Goal: Task Accomplishment & Management: Complete application form

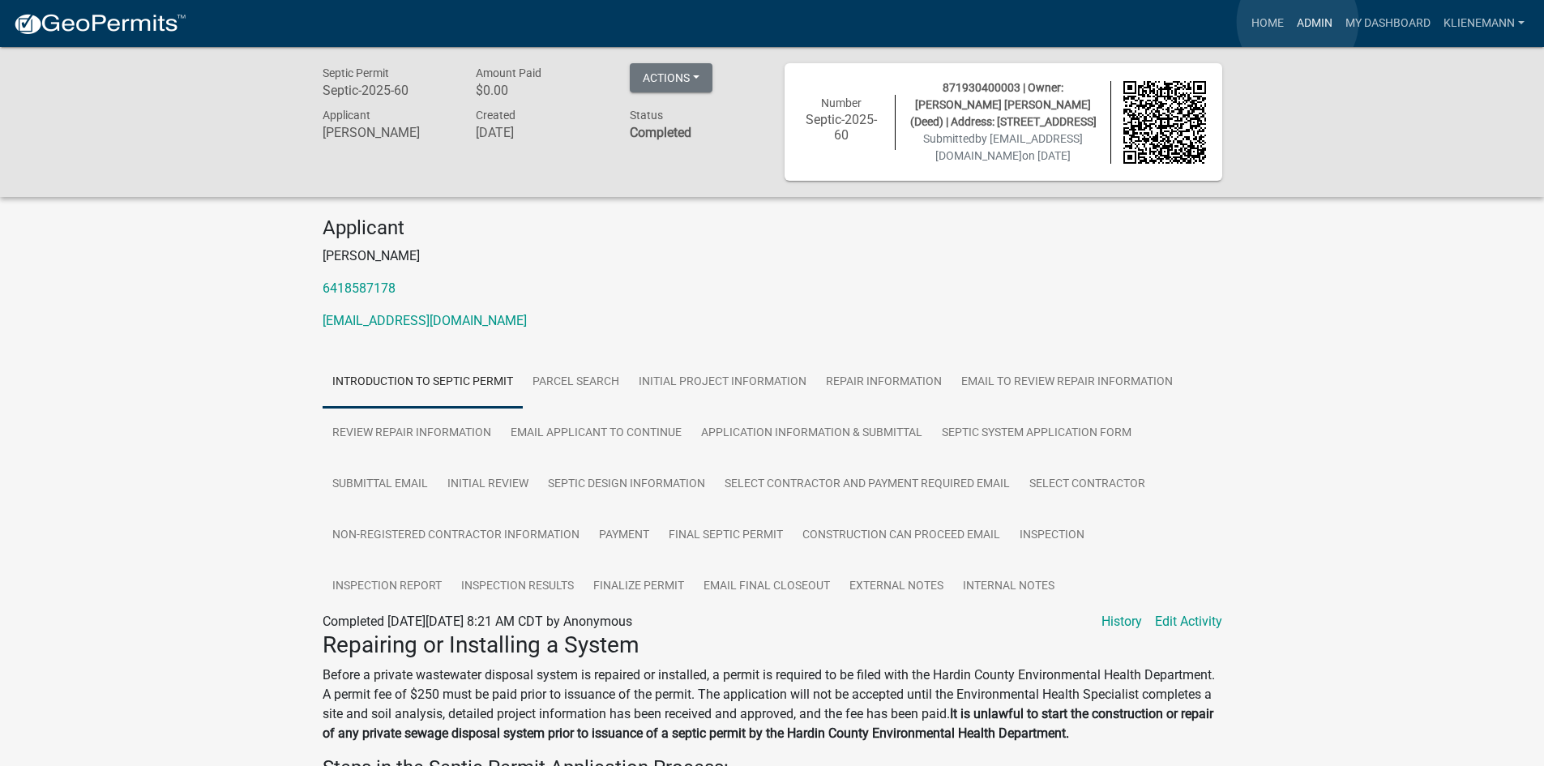
click at [1297, 22] on link "Admin" at bounding box center [1314, 23] width 49 height 31
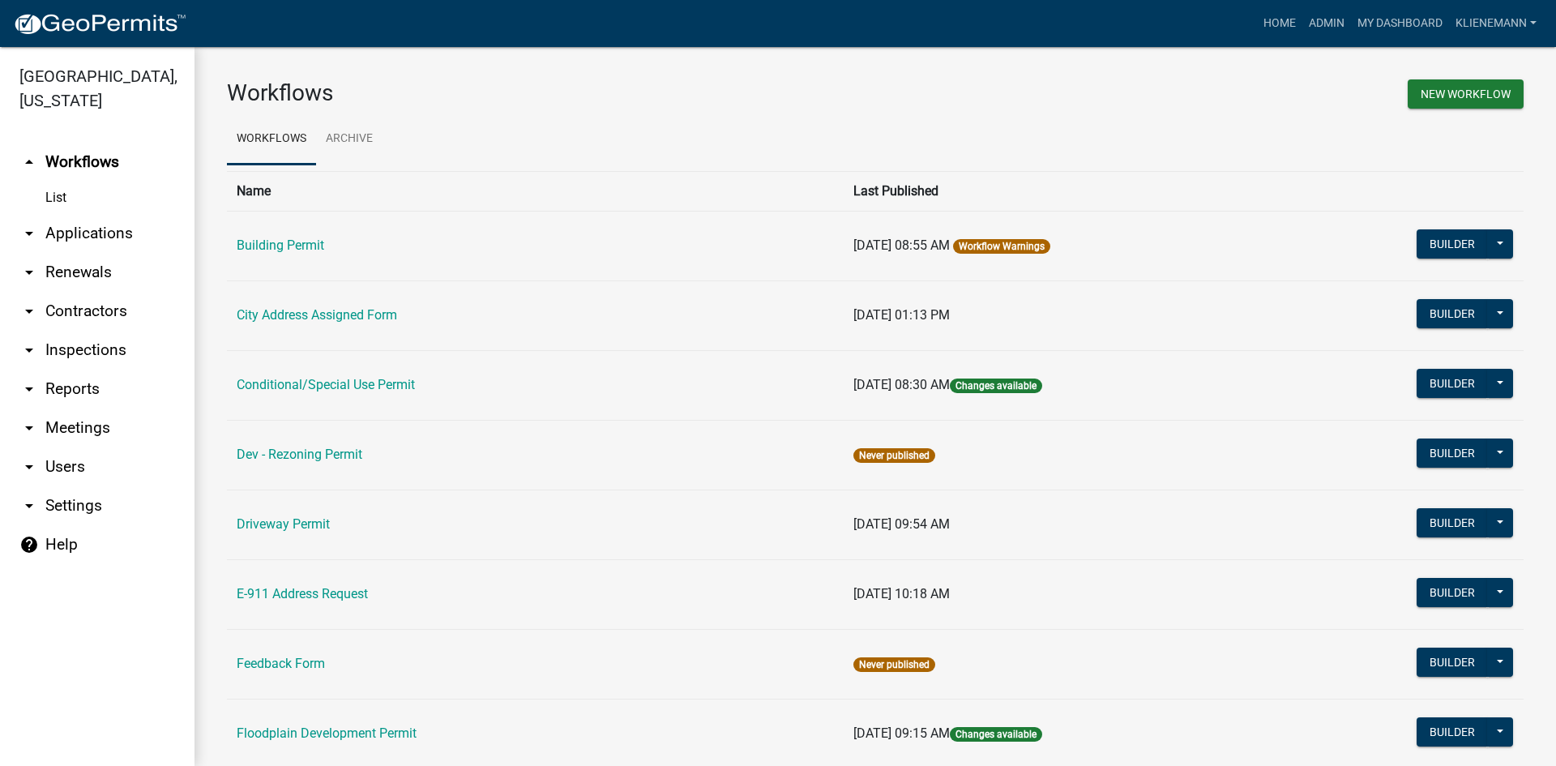
click at [88, 332] on link "arrow_drop_down Inspections" at bounding box center [97, 350] width 194 height 39
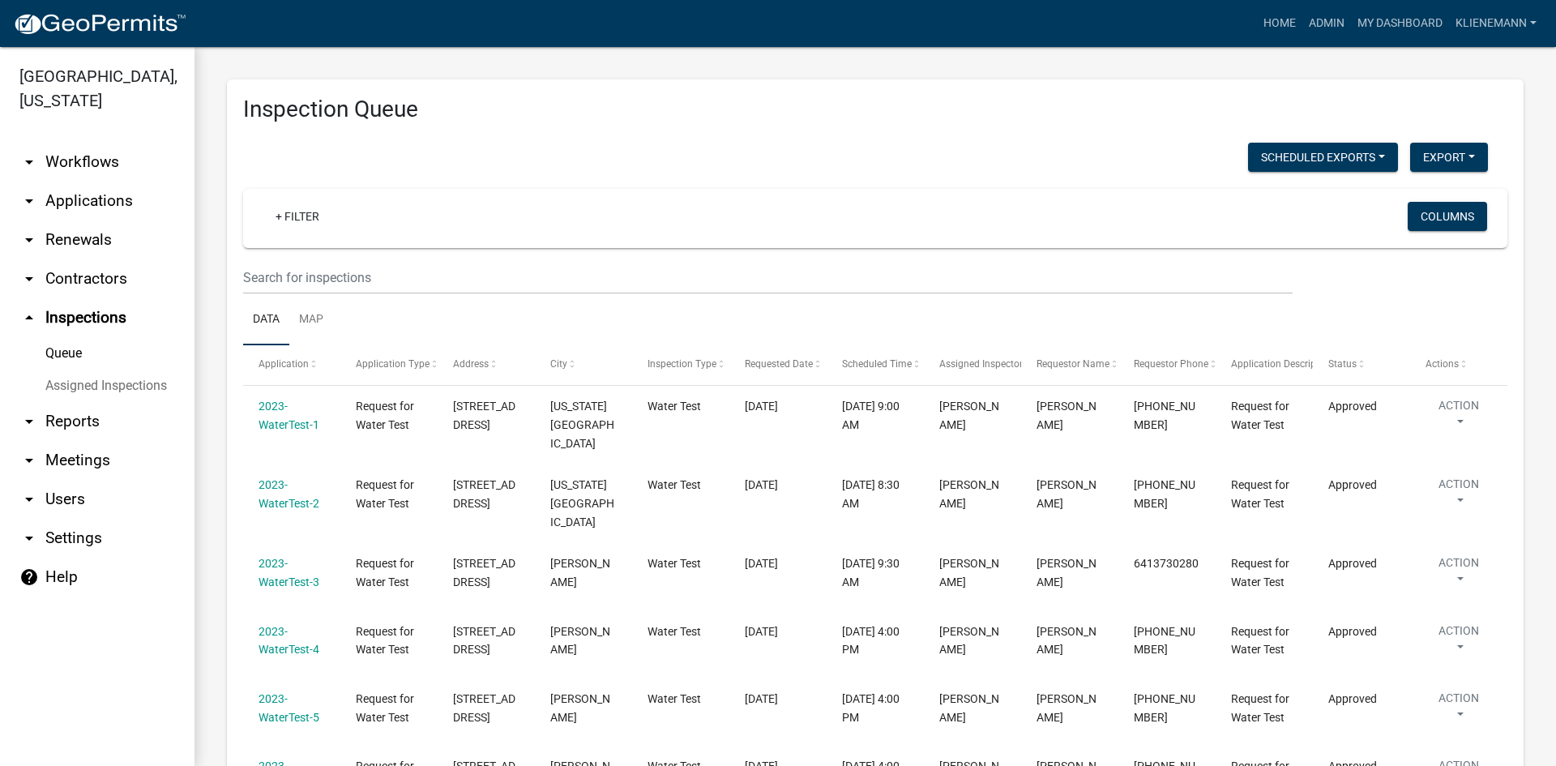
click at [105, 182] on link "arrow_drop_down Applications" at bounding box center [97, 201] width 194 height 39
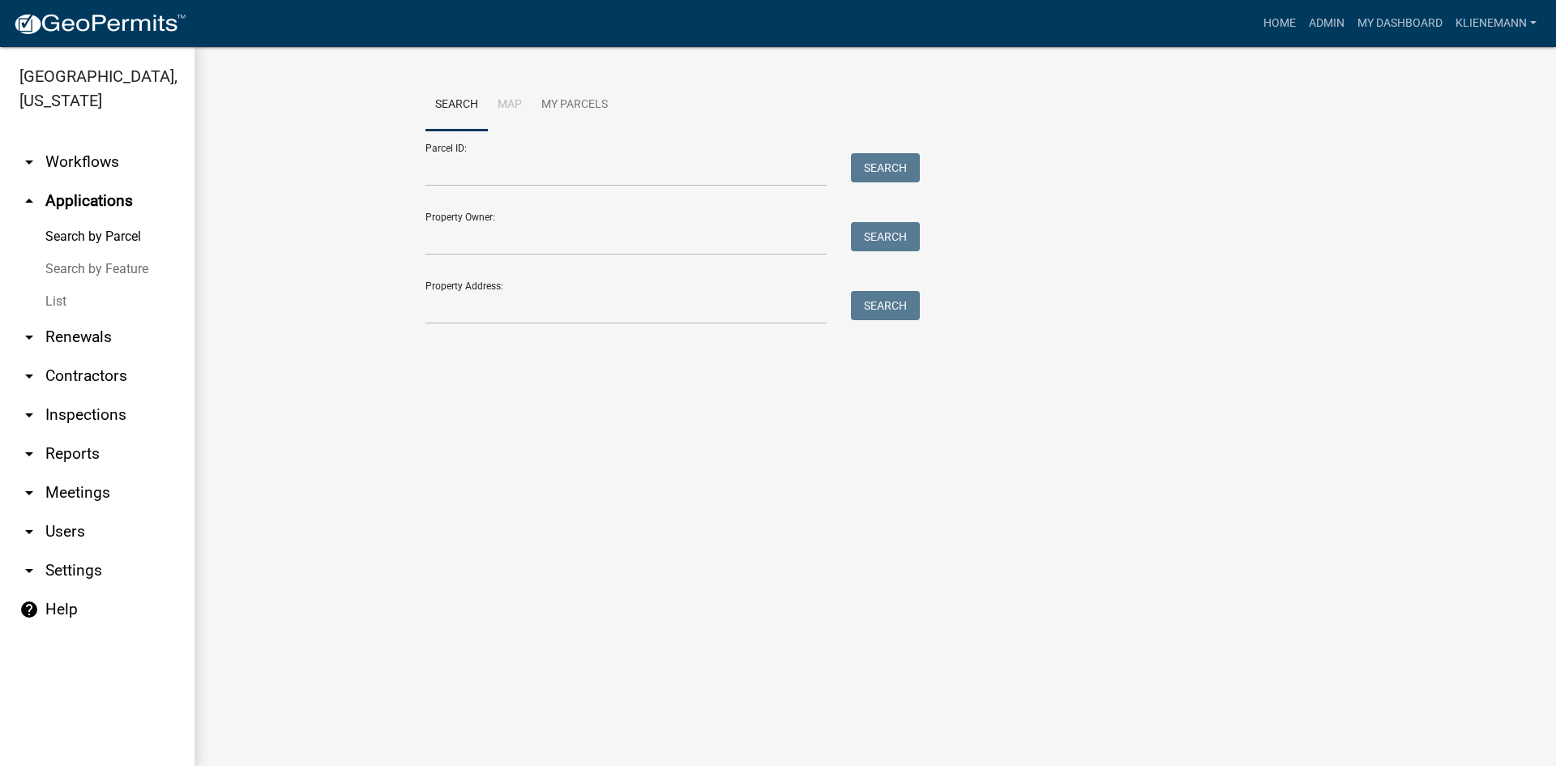
click at [90, 285] on link "List" at bounding box center [97, 301] width 194 height 32
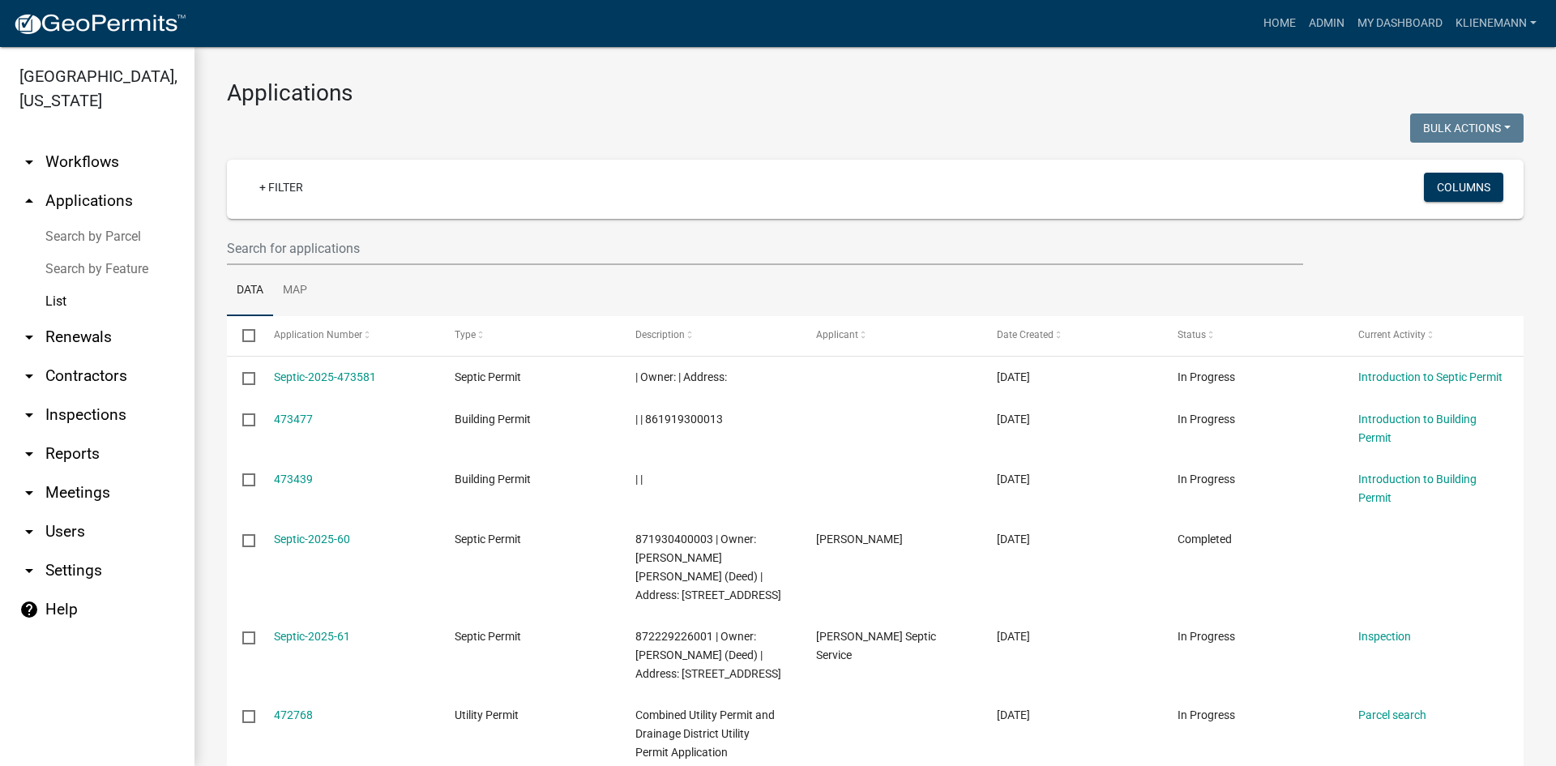
click at [81, 220] on link "Search by Parcel" at bounding box center [97, 236] width 194 height 32
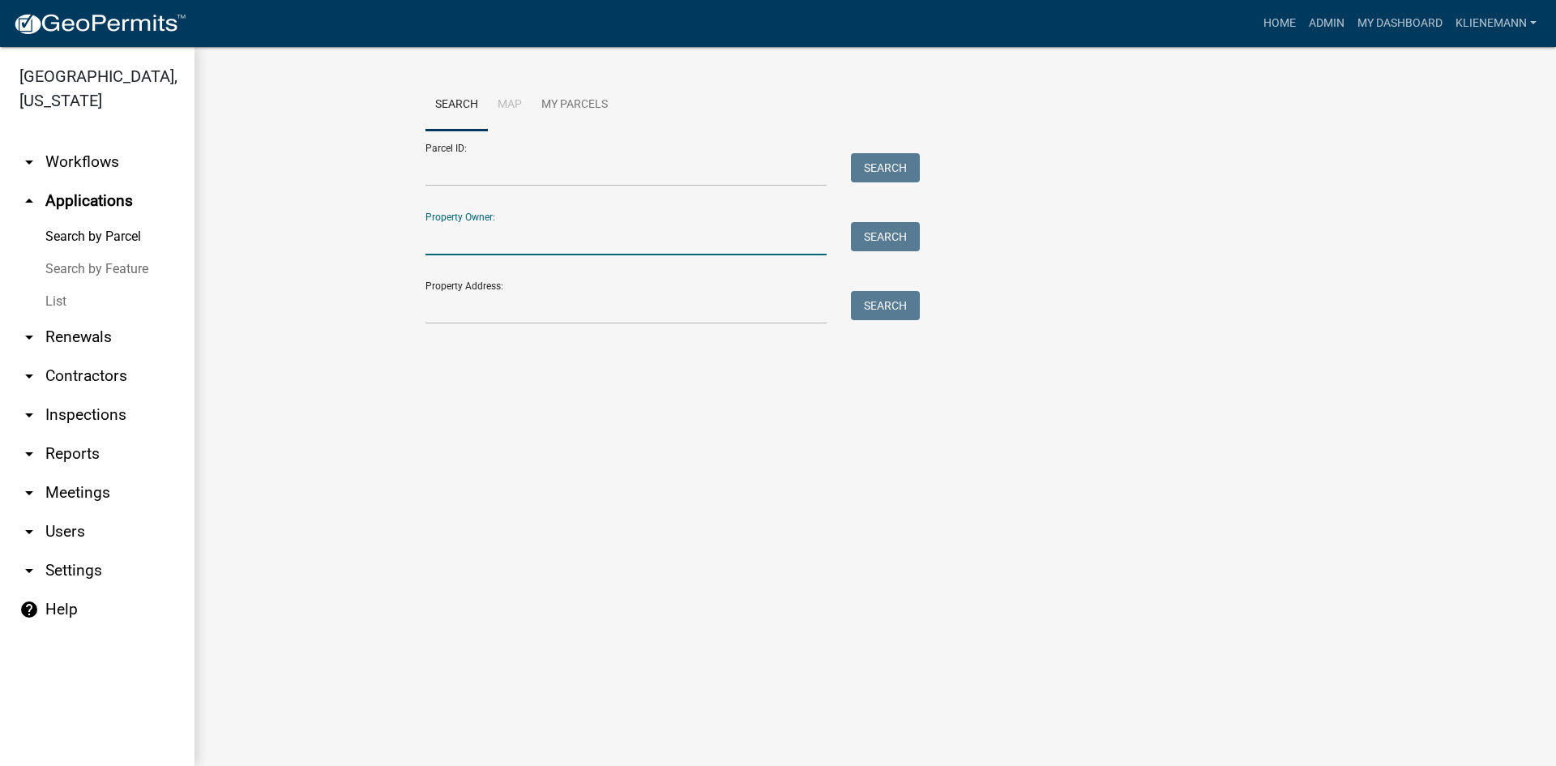
click at [456, 237] on input "Property Owner:" at bounding box center [625, 238] width 401 height 33
click at [443, 310] on input "Property Address:" at bounding box center [625, 307] width 401 height 33
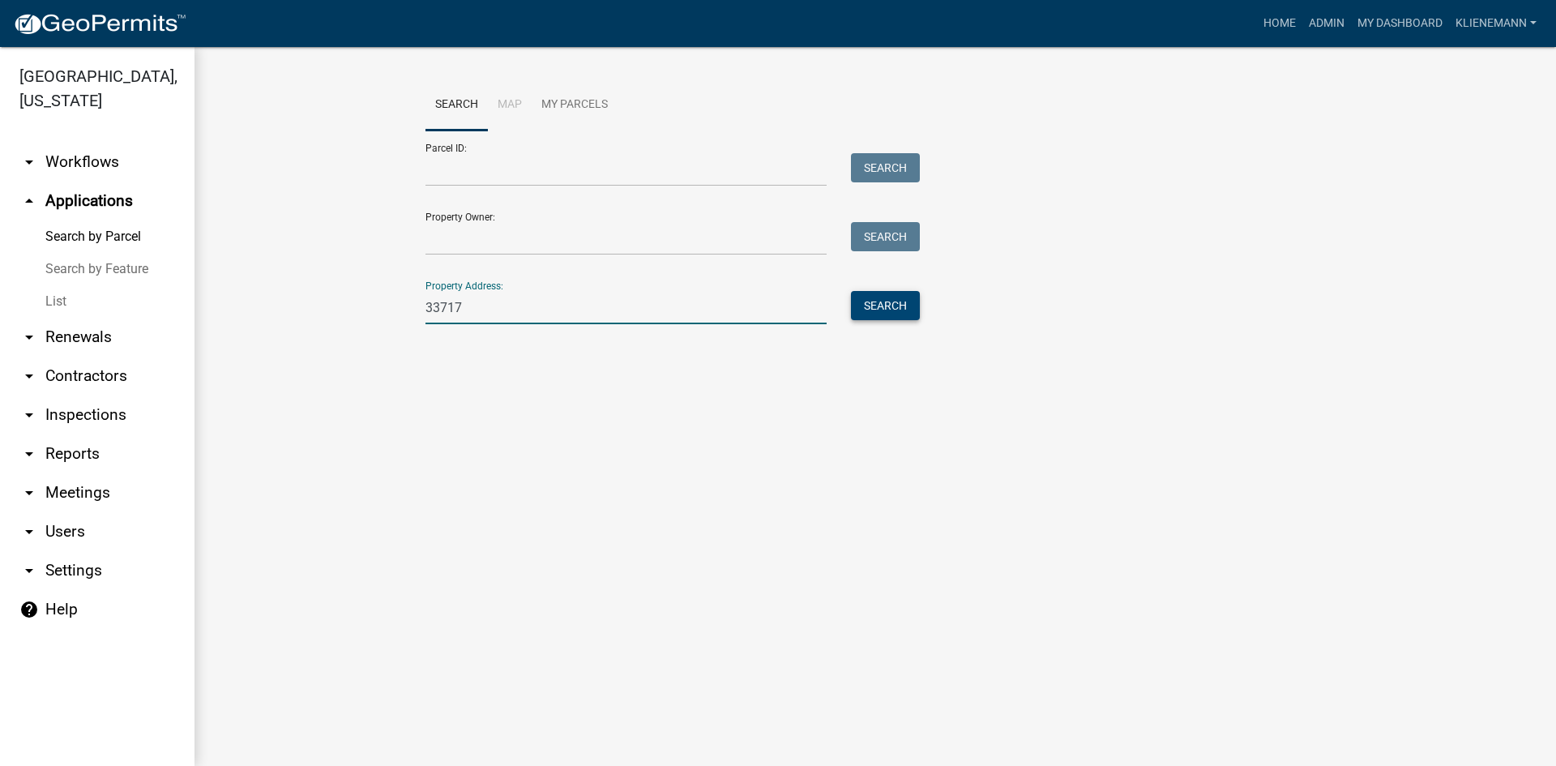
type input "33717"
click at [874, 305] on button "Search" at bounding box center [885, 305] width 69 height 29
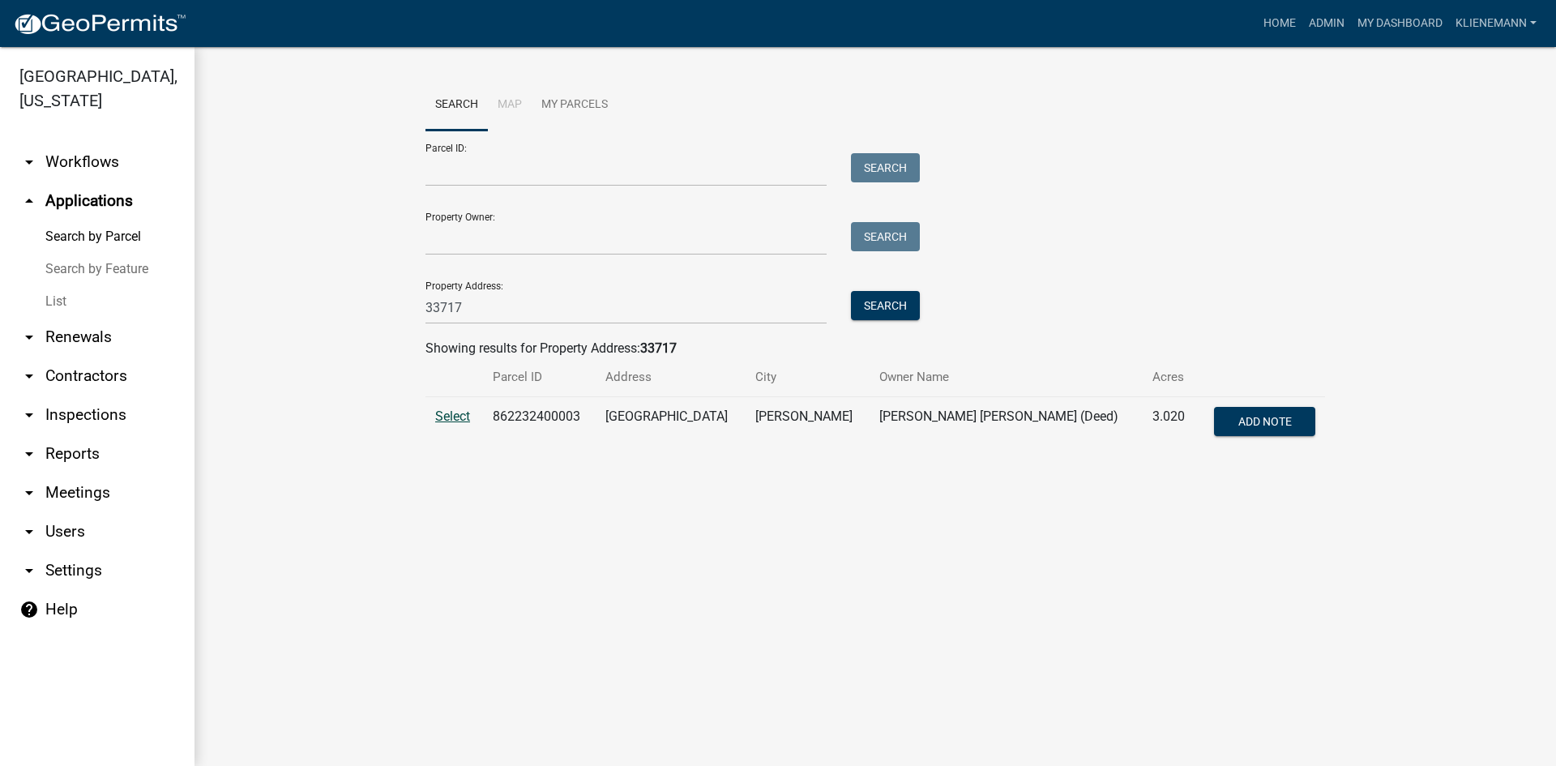
click at [453, 421] on span "Select" at bounding box center [452, 415] width 35 height 15
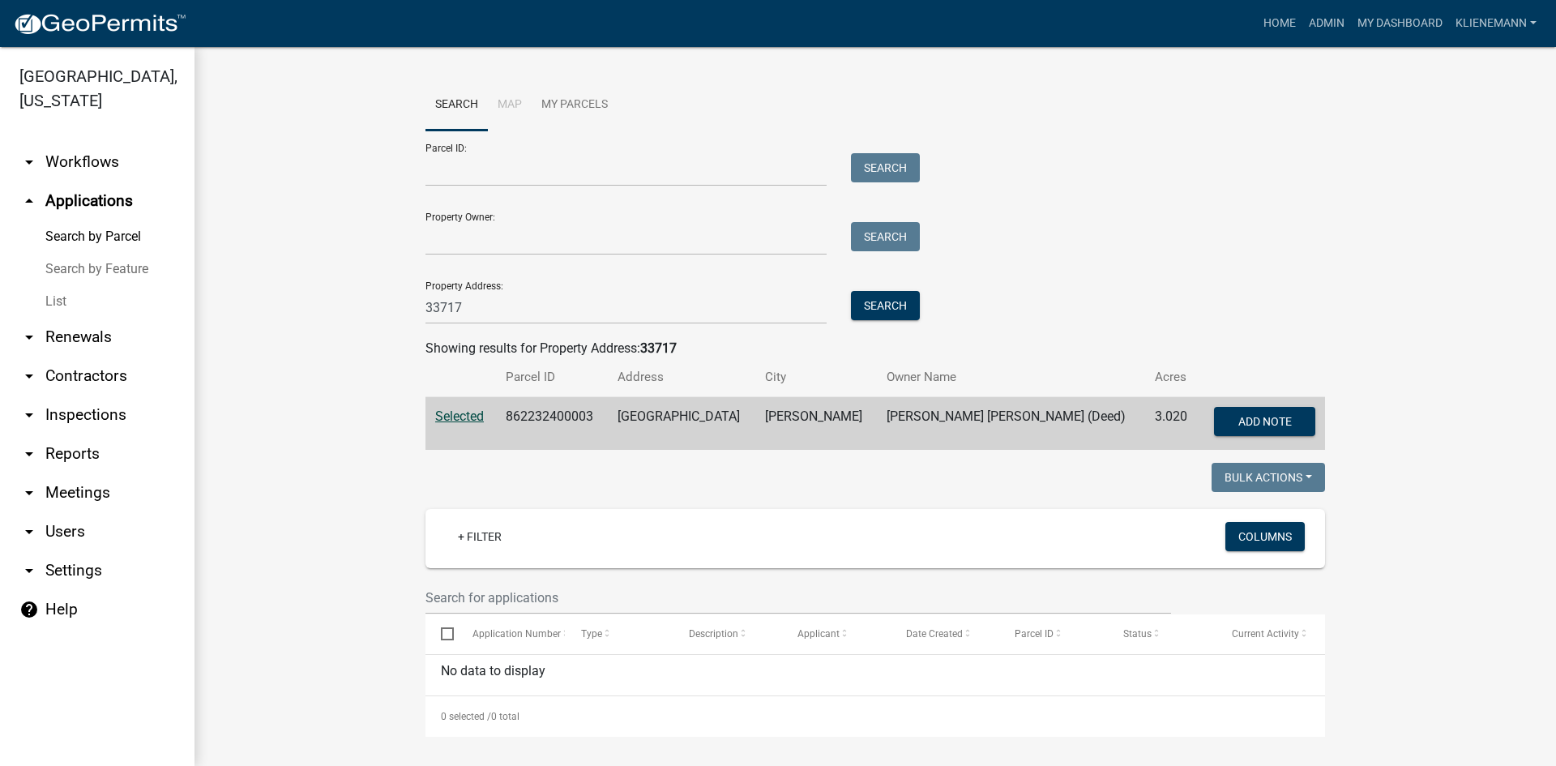
scroll to position [3, 0]
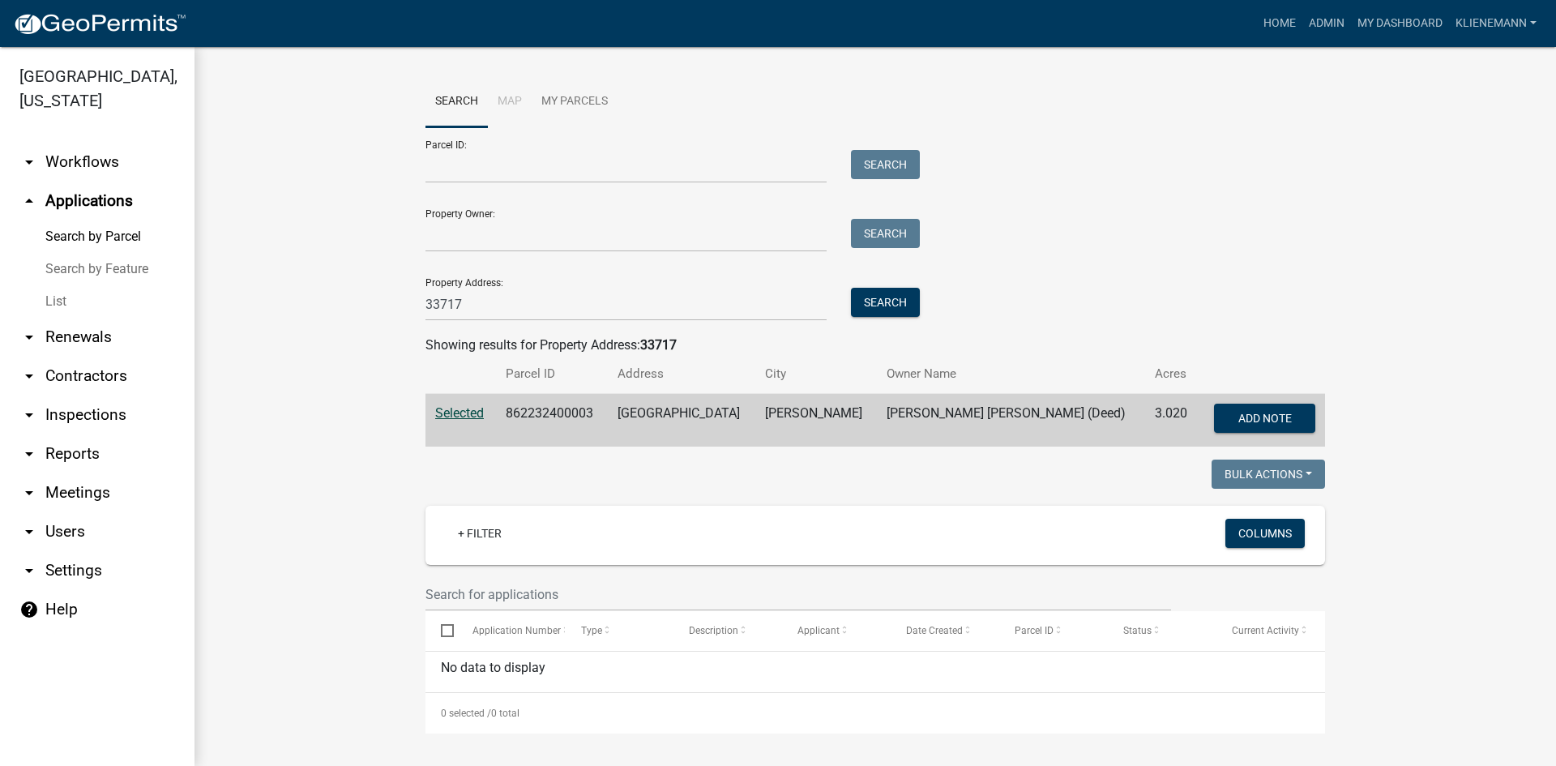
click at [100, 434] on link "arrow_drop_down Reports" at bounding box center [97, 453] width 194 height 39
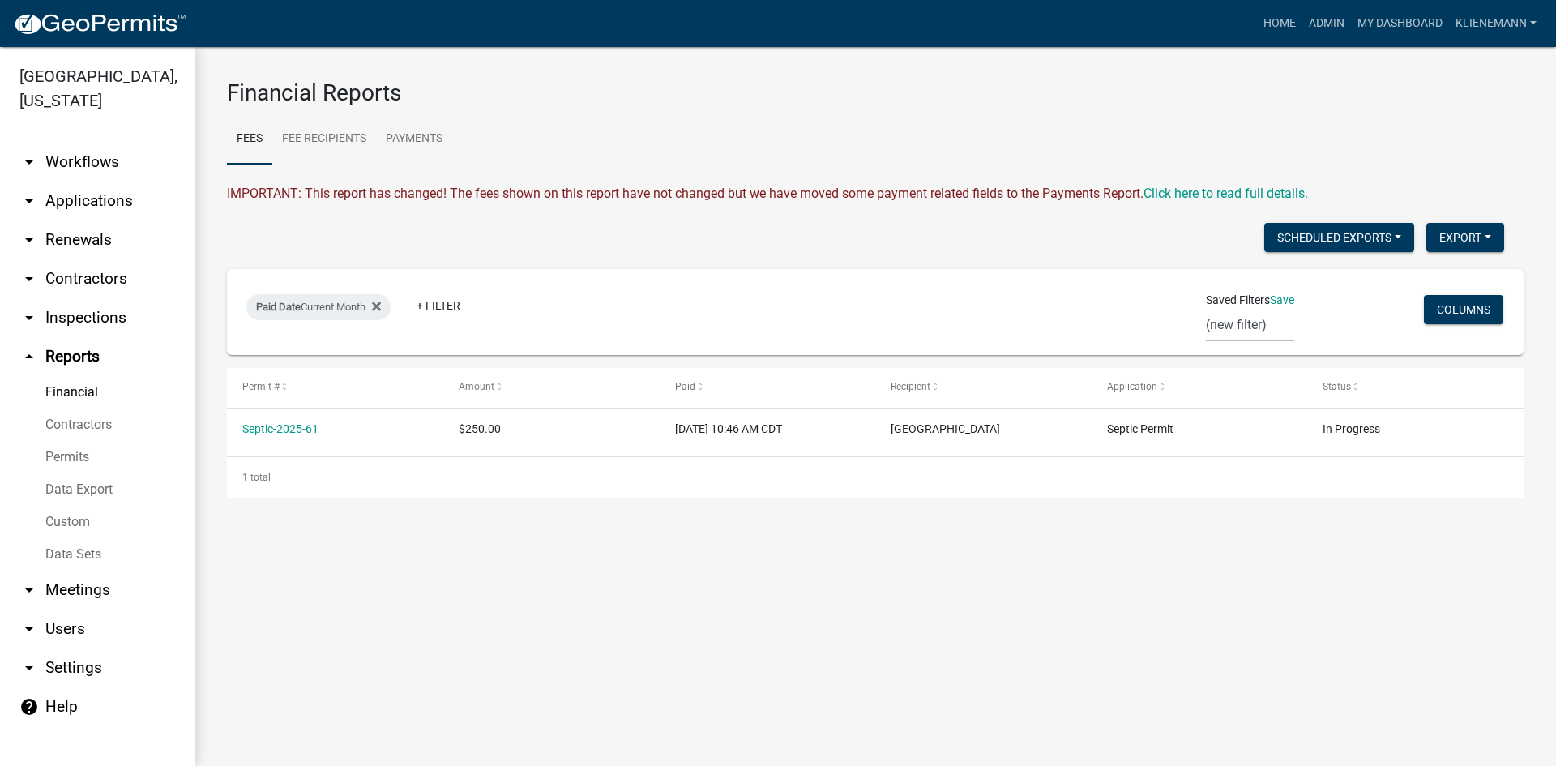
click at [106, 441] on link "Permits" at bounding box center [97, 457] width 194 height 32
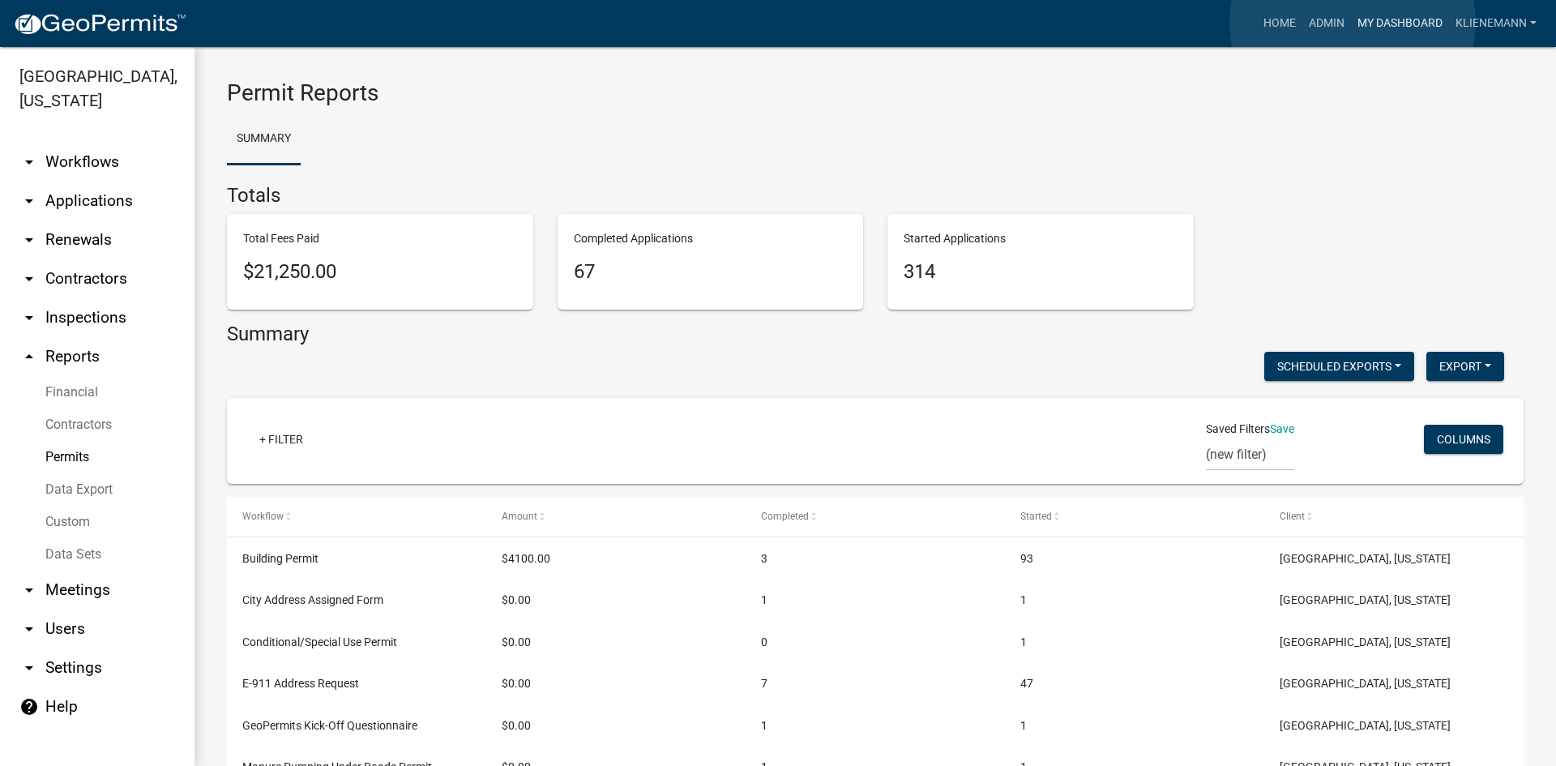
click at [1352, 22] on link "My Dashboard" at bounding box center [1400, 23] width 98 height 31
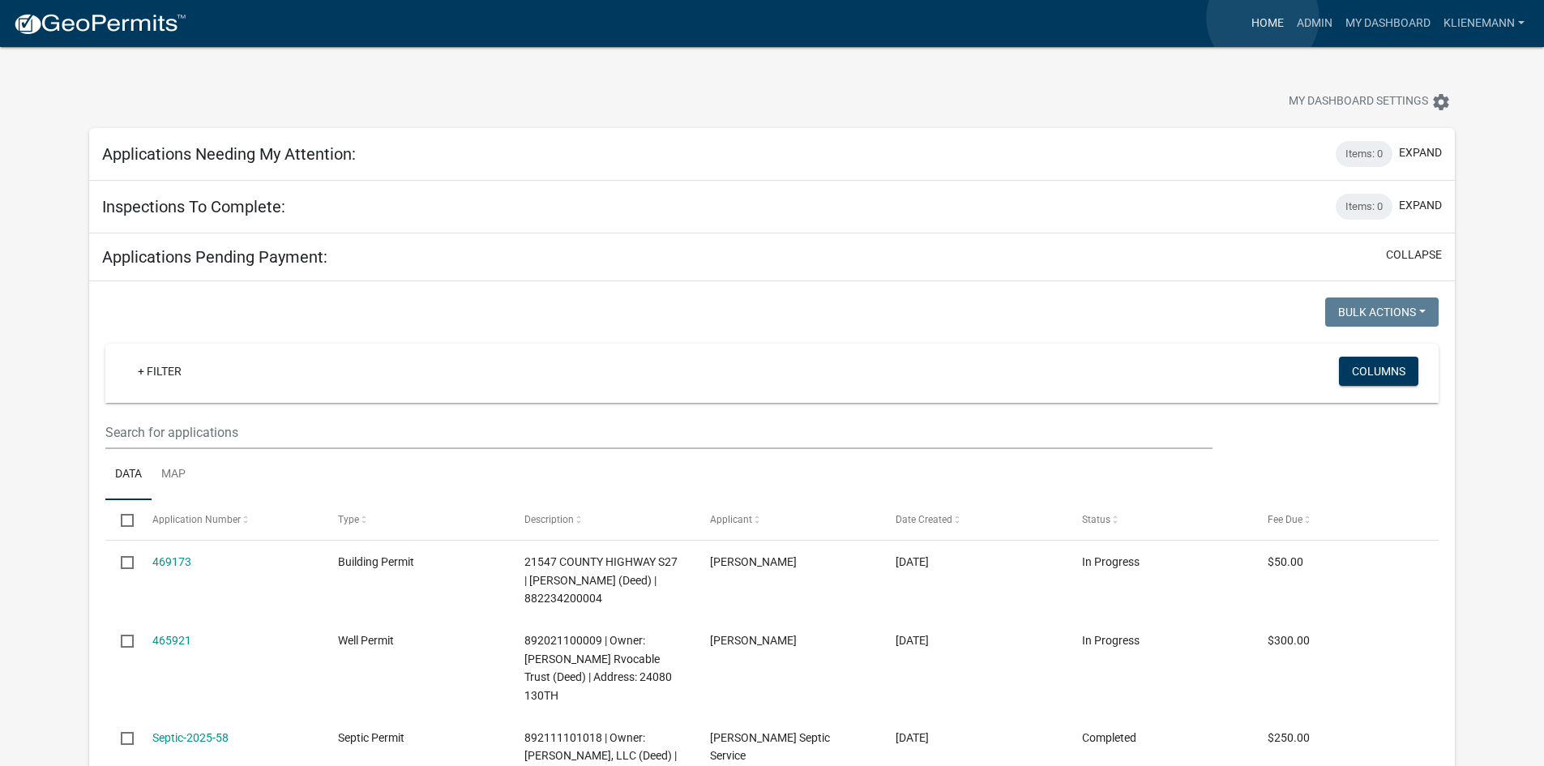
click at [1262, 18] on link "Home" at bounding box center [1267, 23] width 45 height 31
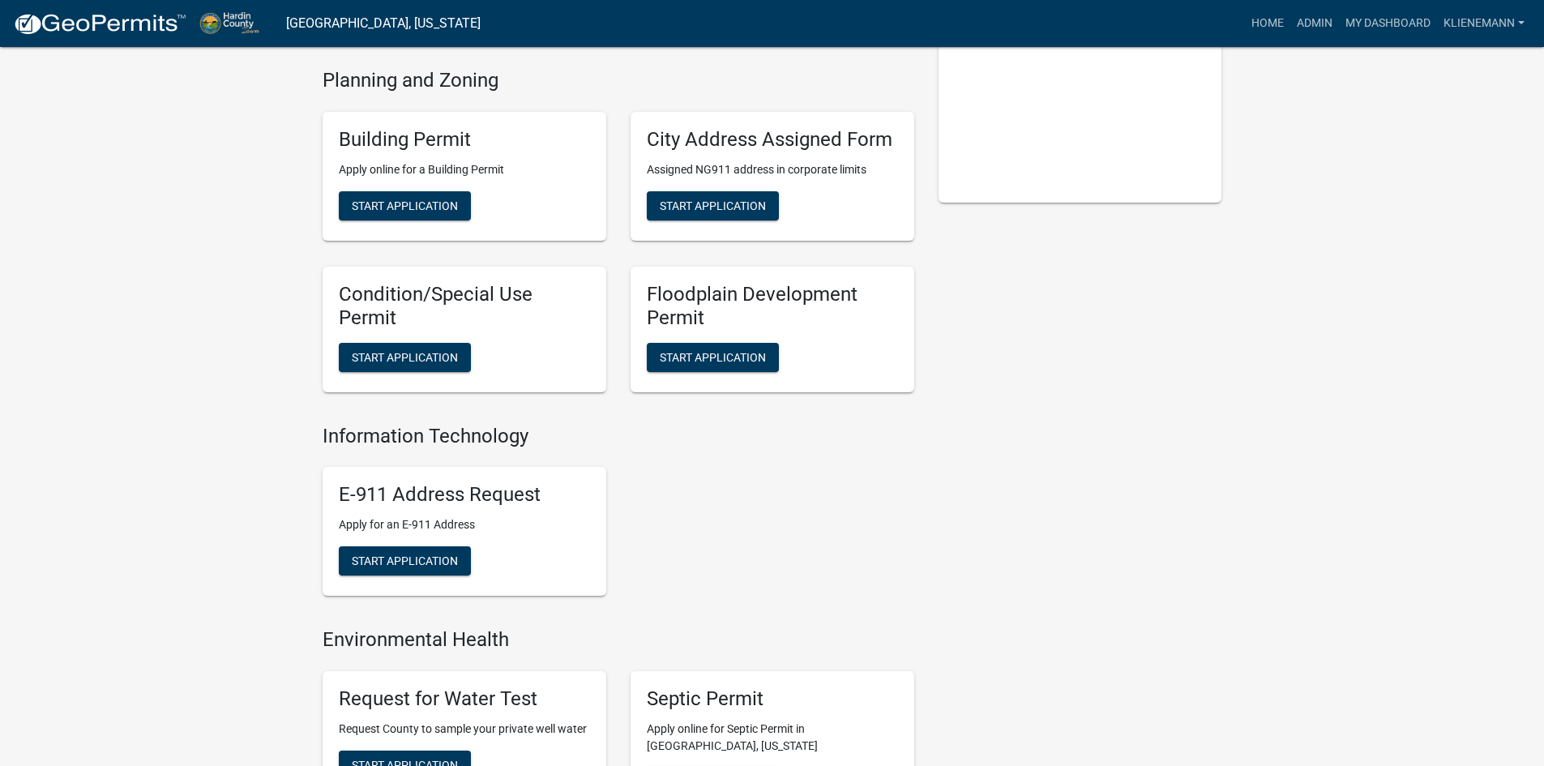
scroll to position [314, 0]
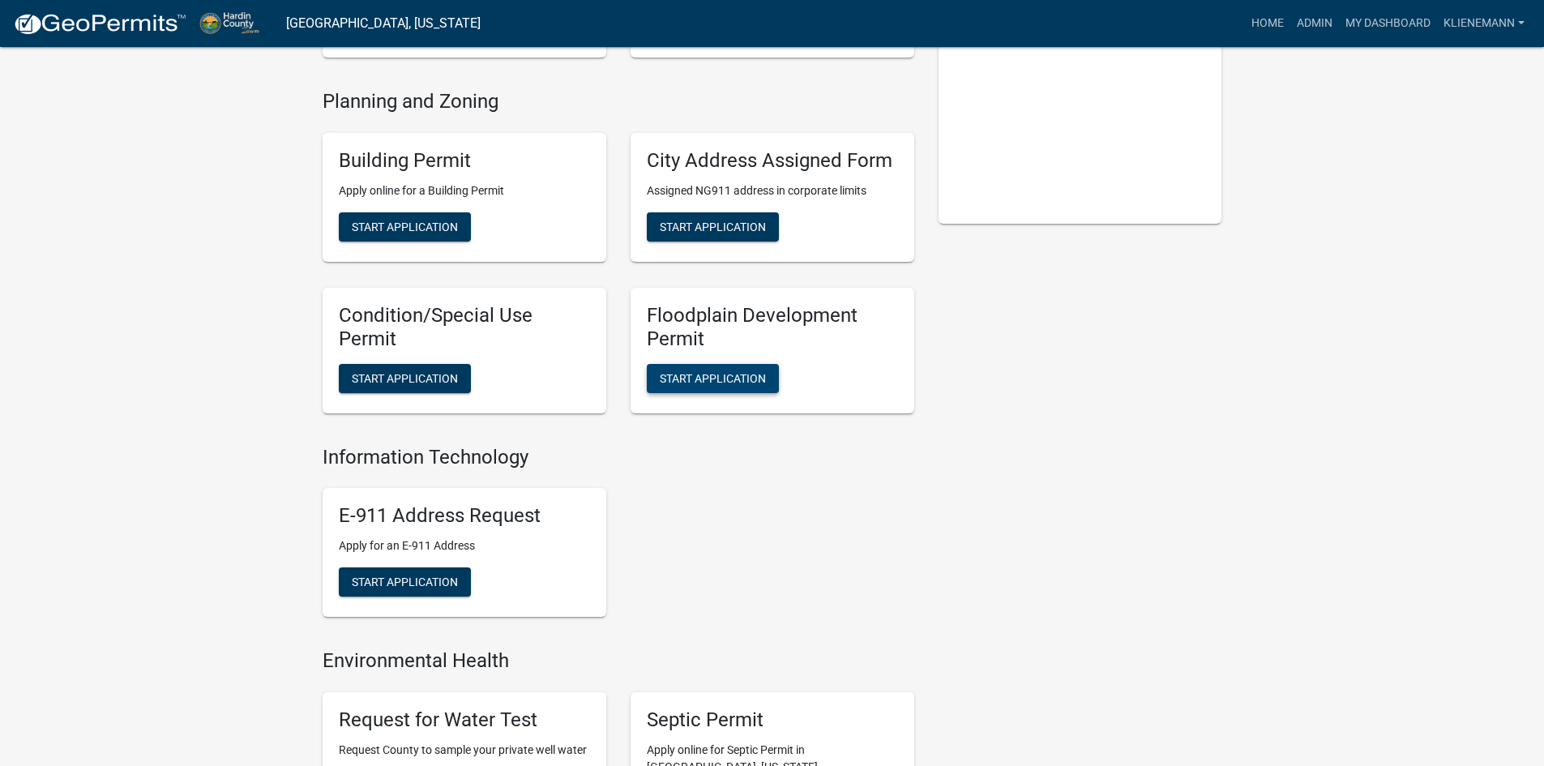
click at [717, 380] on span "Start Application" at bounding box center [713, 377] width 106 height 13
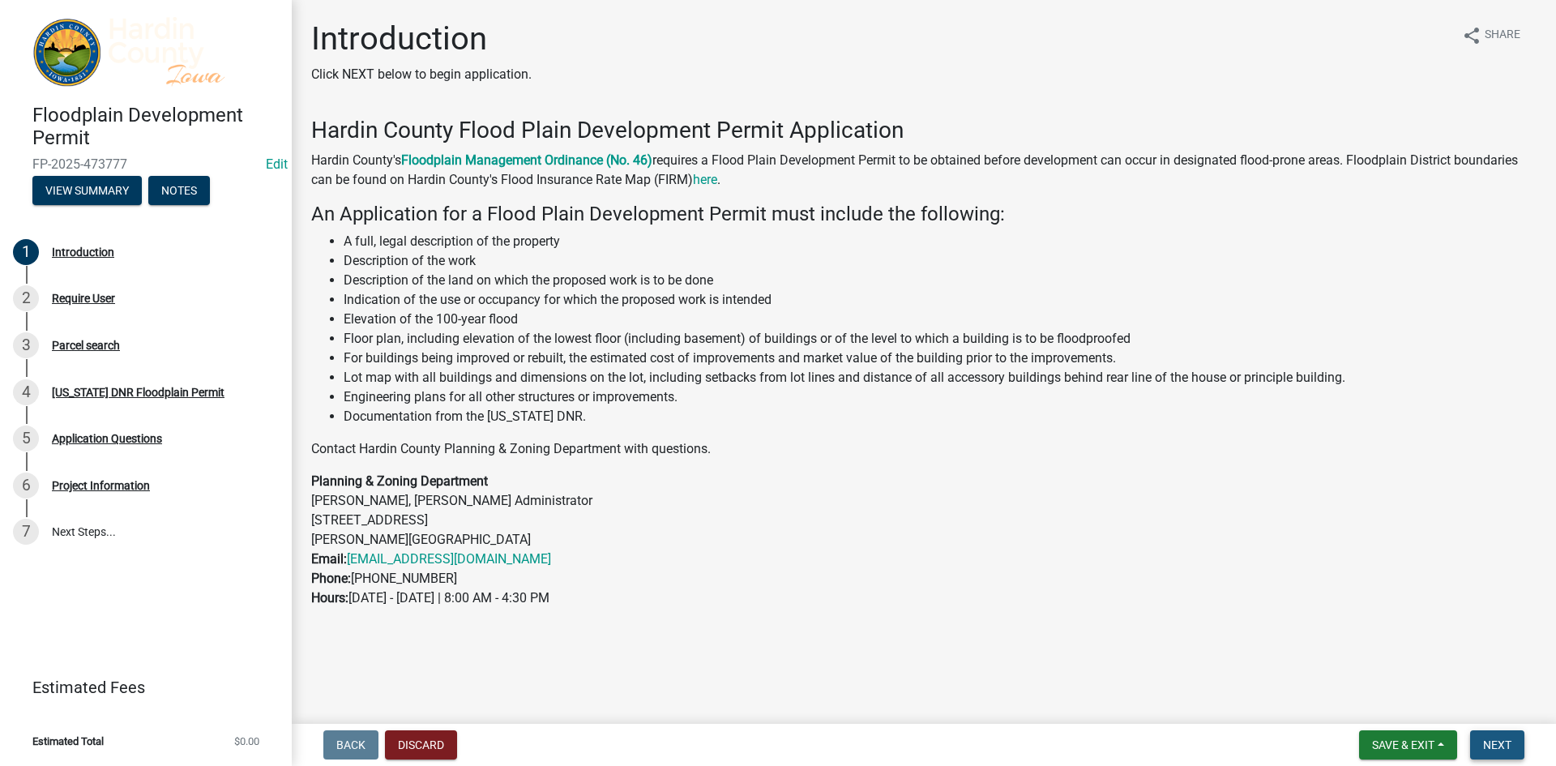
click at [1489, 751] on span "Next" at bounding box center [1497, 744] width 28 height 13
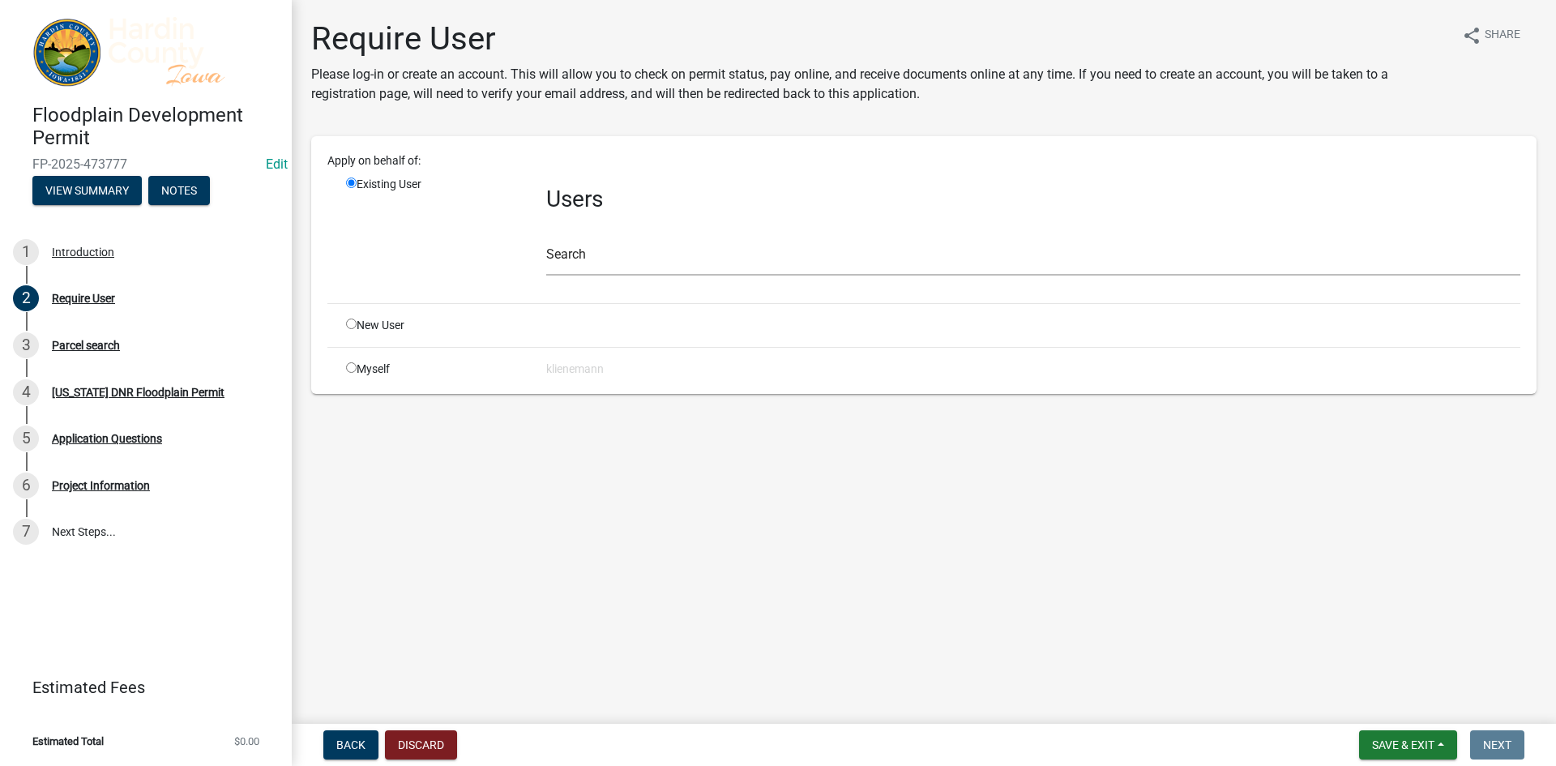
click at [386, 374] on div "Myself" at bounding box center [434, 369] width 200 height 17
click at [365, 369] on div "Myself" at bounding box center [434, 369] width 200 height 17
click at [352, 370] on input "radio" at bounding box center [351, 367] width 11 height 11
radio input "true"
radio input "false"
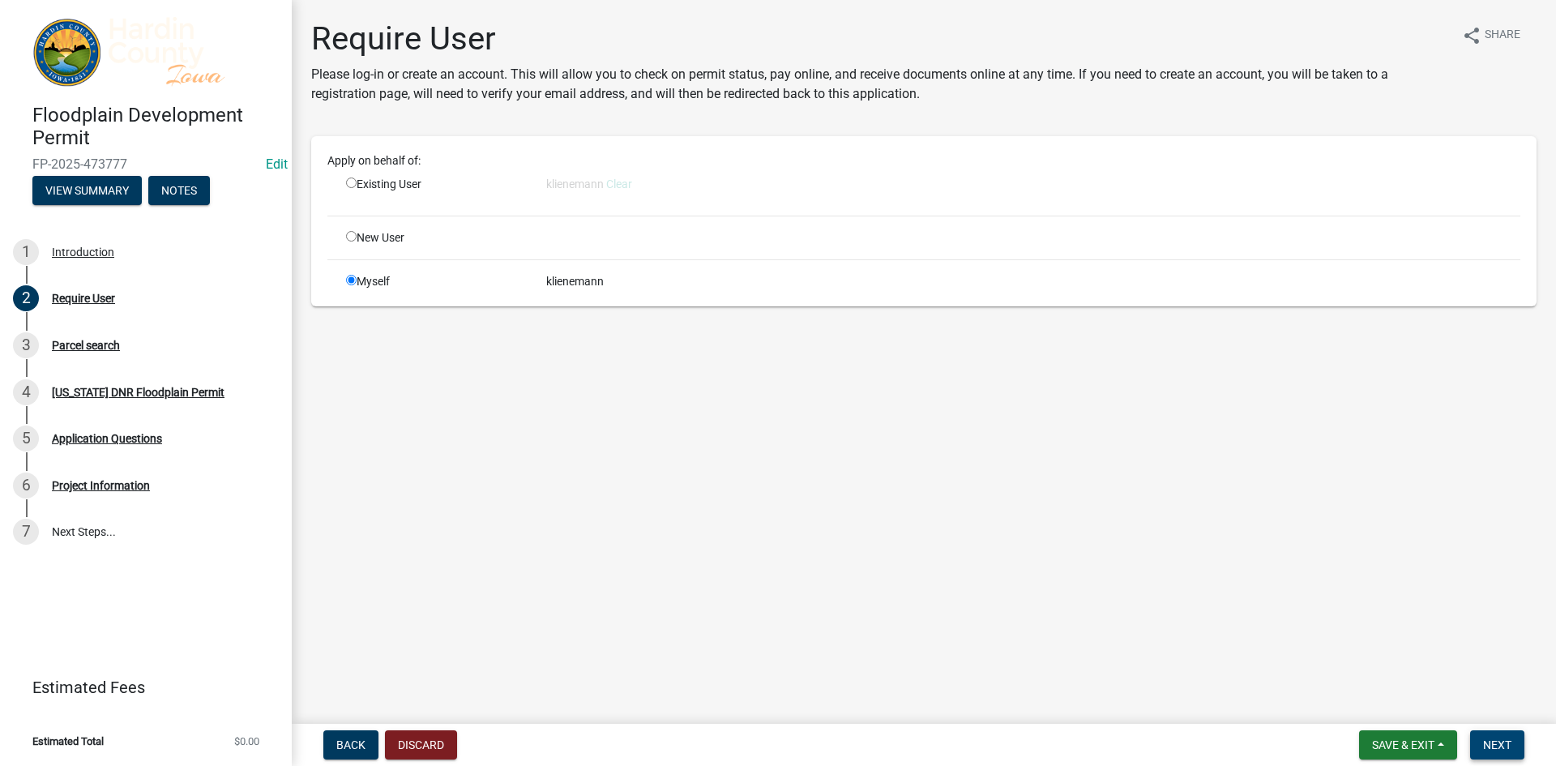
click at [1491, 741] on span "Next" at bounding box center [1497, 744] width 28 height 13
